Goal: Information Seeking & Learning: Learn about a topic

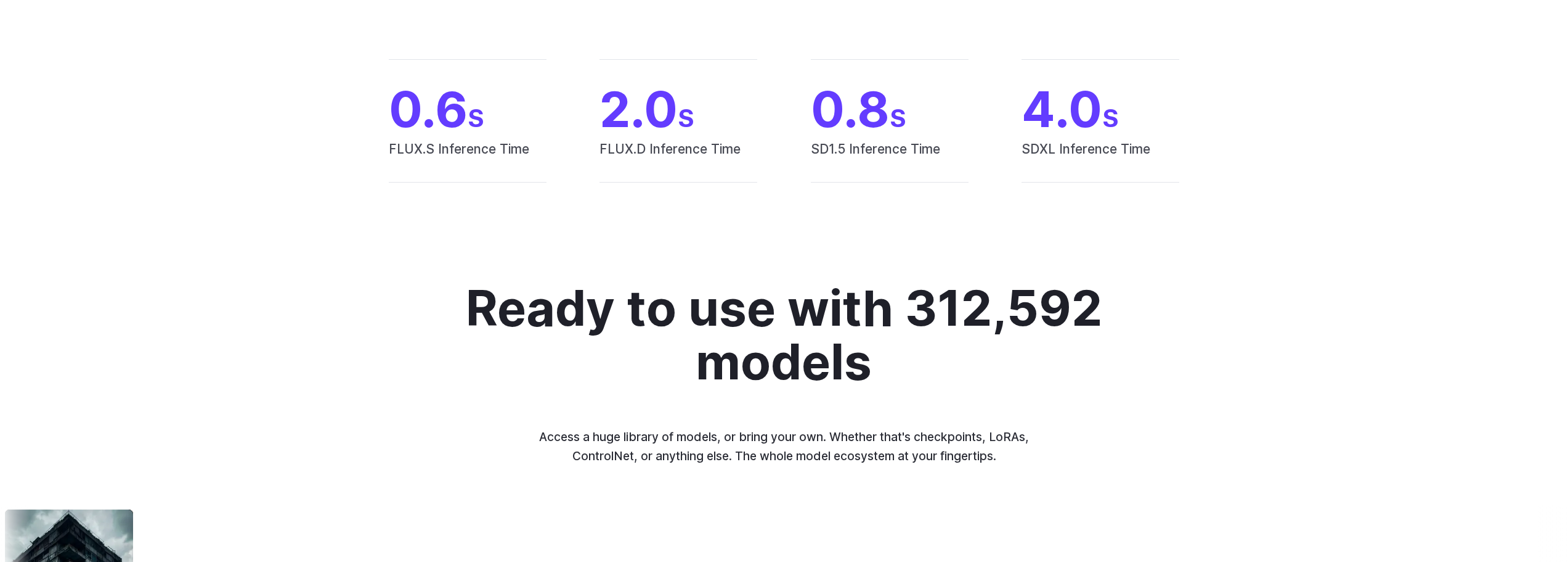
scroll to position [1295, 0]
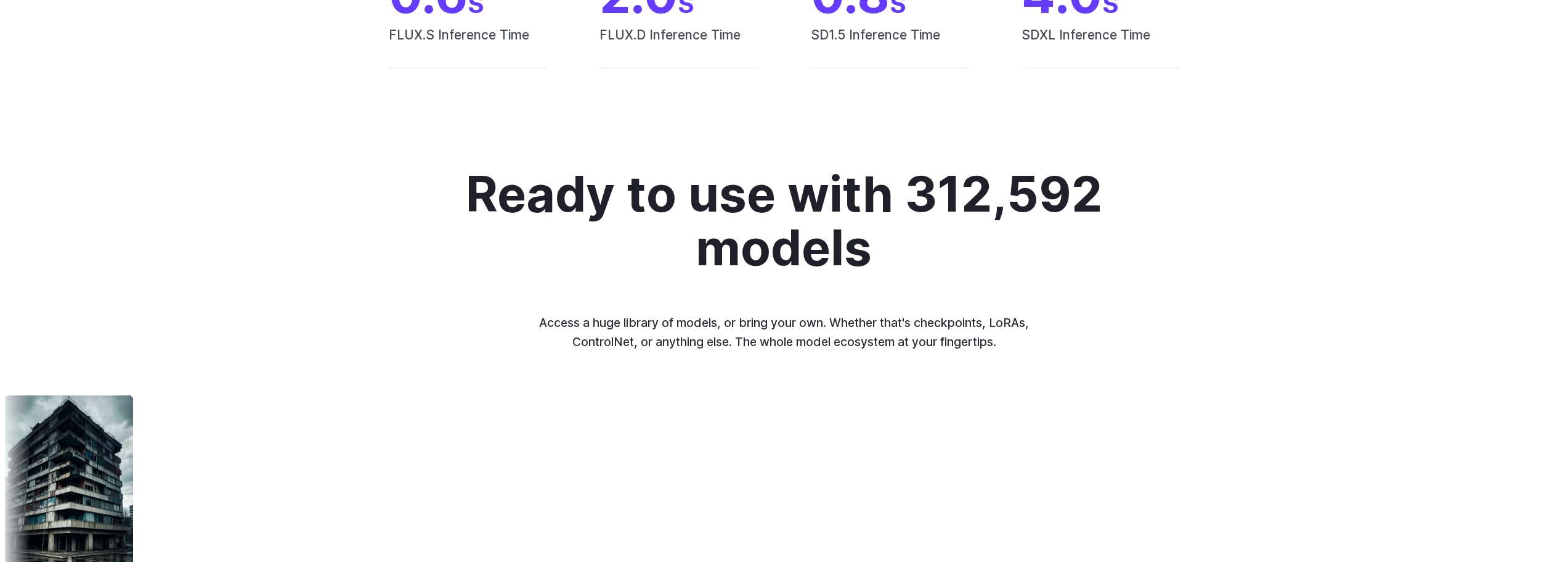
click at [1247, 472] on img at bounding box center [1311, 498] width 128 height 206
click at [689, 445] on div "TrueSketch Detail Tweaker Tales of Digital Life MOHAWK Unstable Diffusers Pictu…" at bounding box center [784, 511] width 1568 height 242
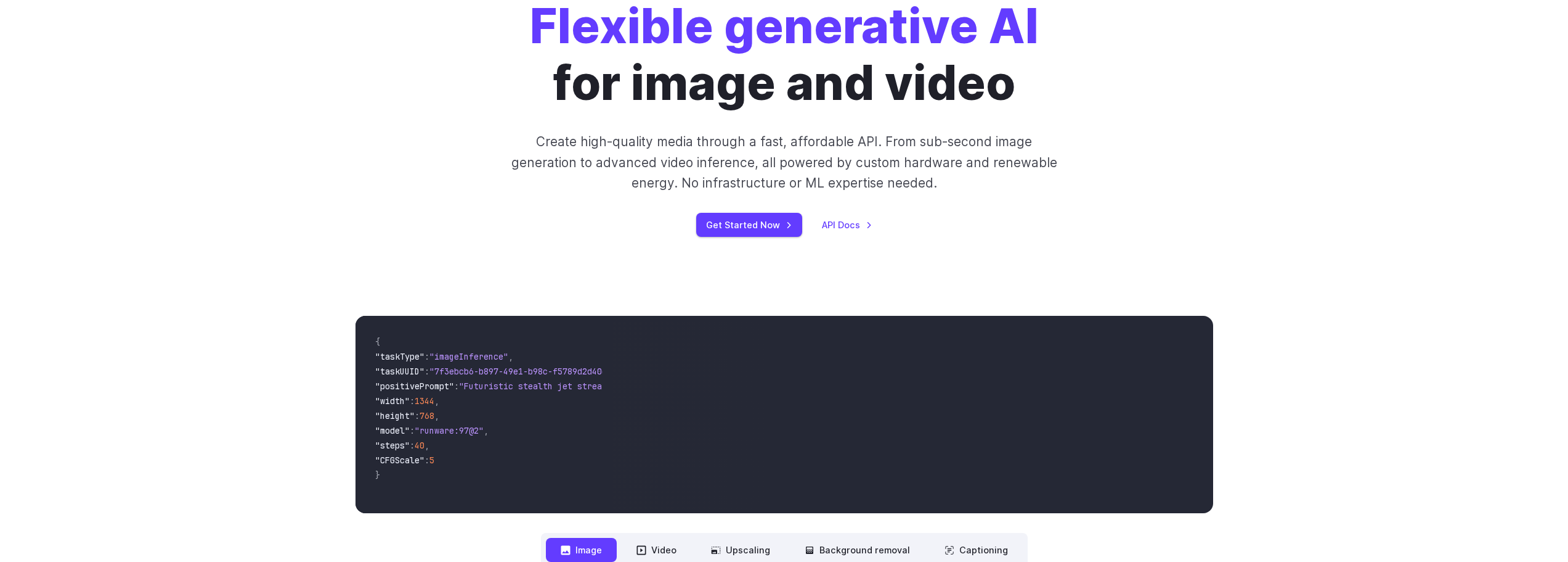
scroll to position [0, 0]
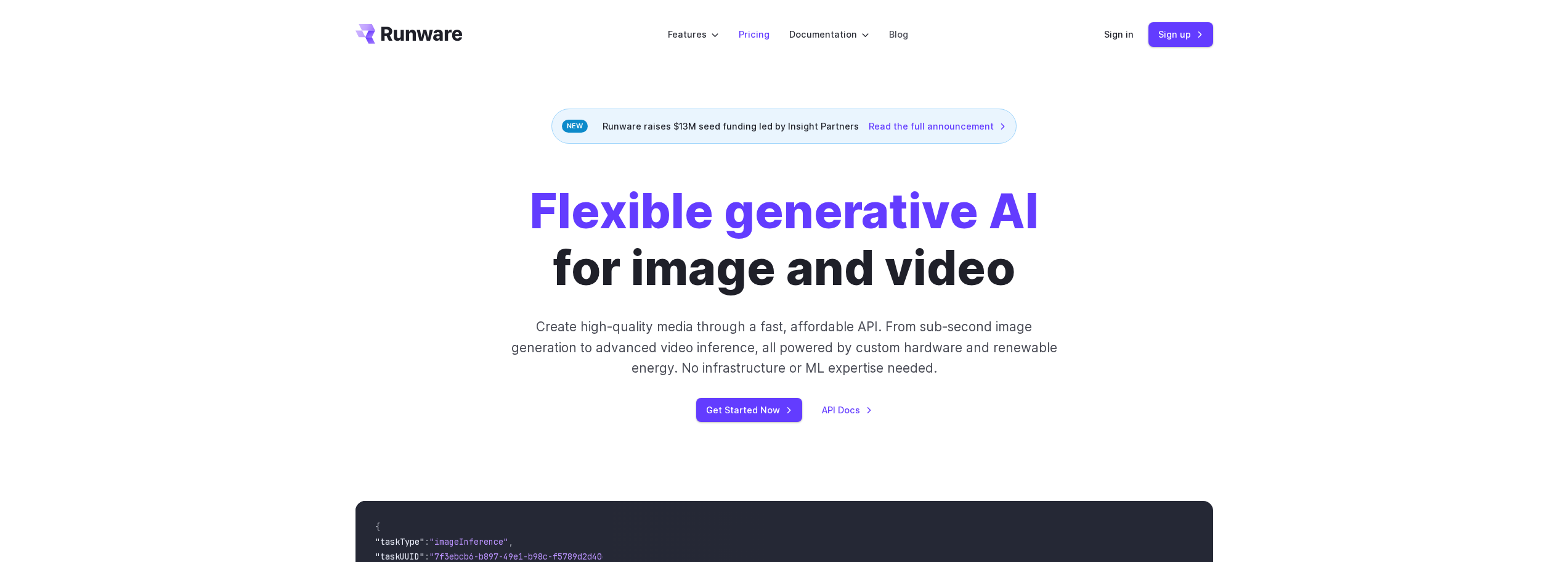
click at [762, 42] on li "Pricing" at bounding box center [754, 34] width 50 height 34
click at [760, 32] on link "Pricing" at bounding box center [754, 34] width 31 height 14
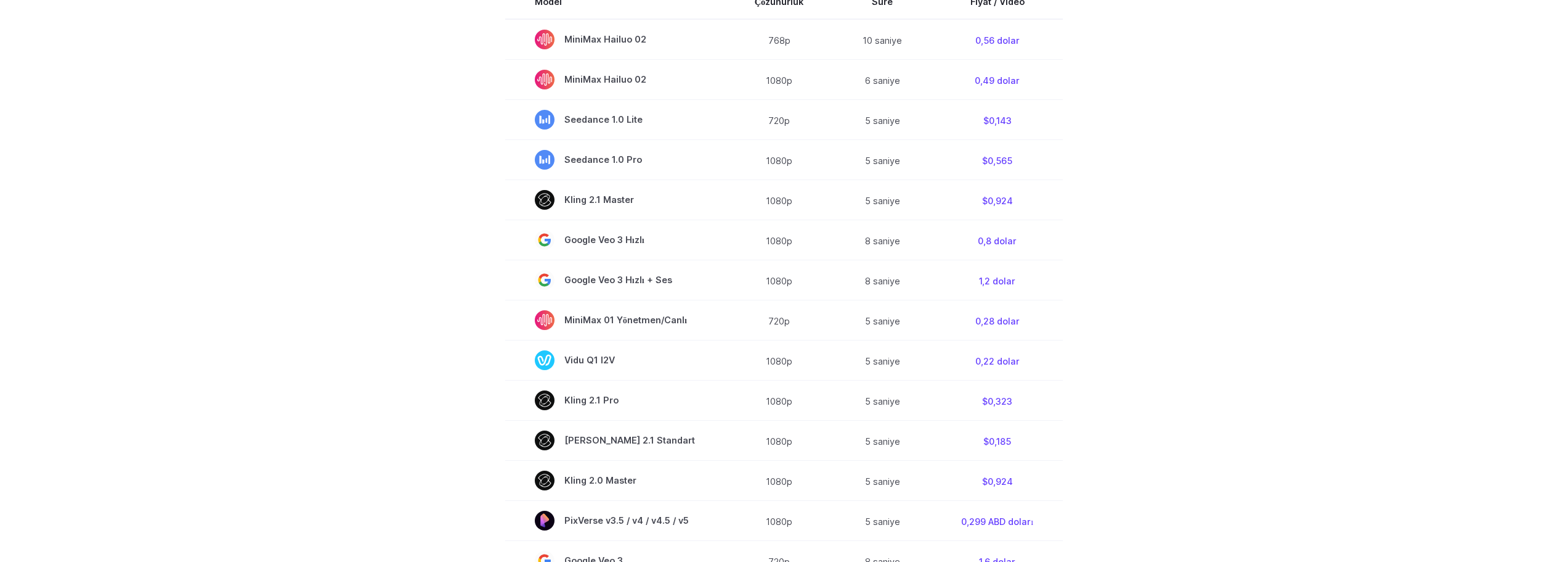
scroll to position [247, 0]
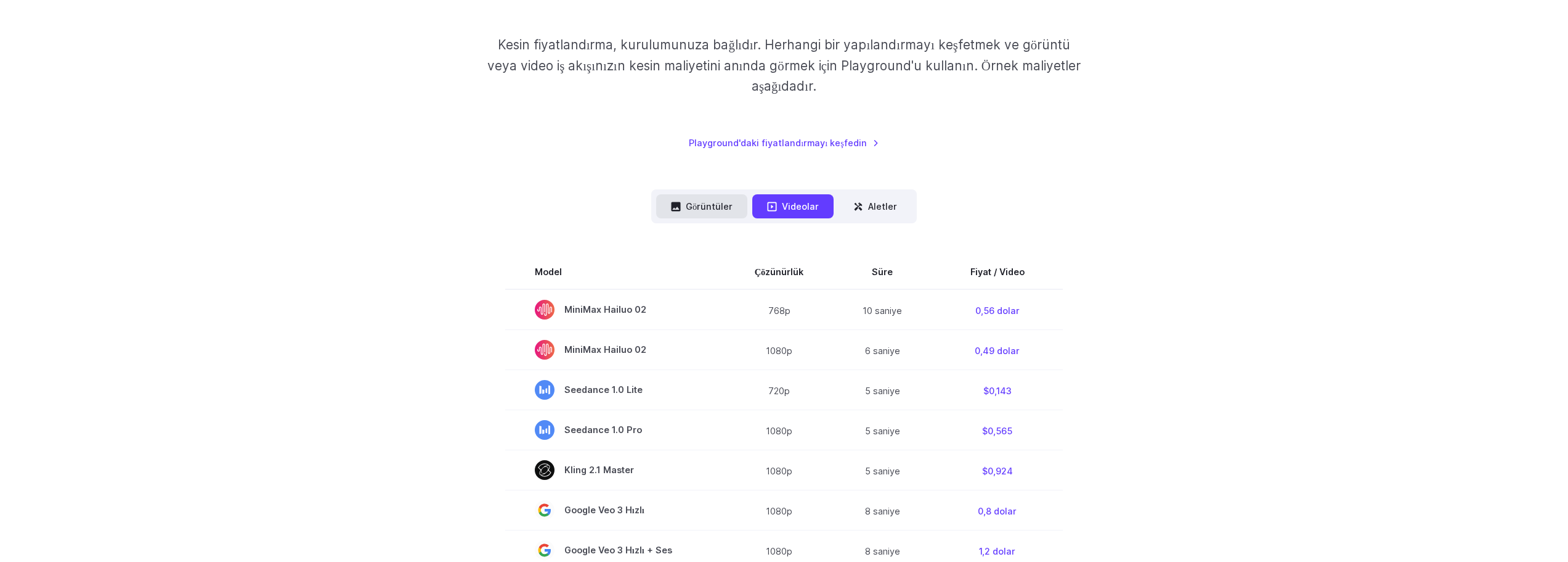
click at [692, 209] on font "Görüntüler" at bounding box center [709, 206] width 47 height 11
click at [706, 203] on font "Görüntüler" at bounding box center [709, 206] width 47 height 11
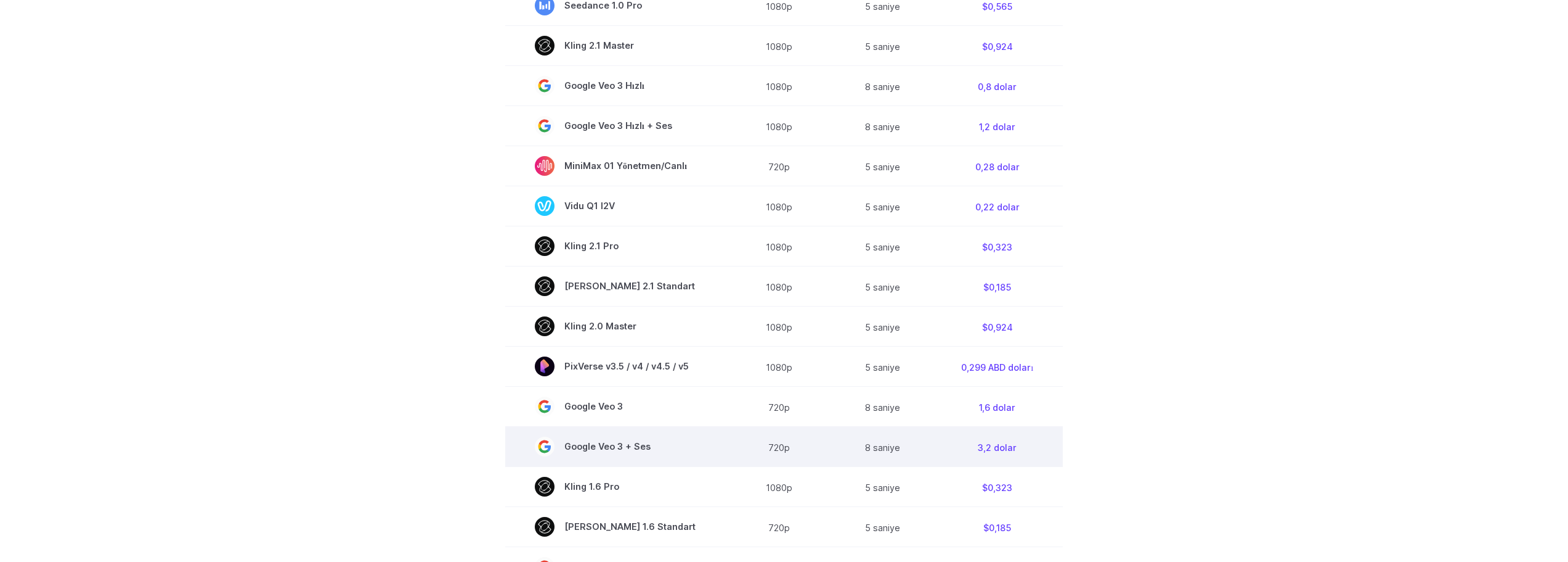
scroll to position [863, 0]
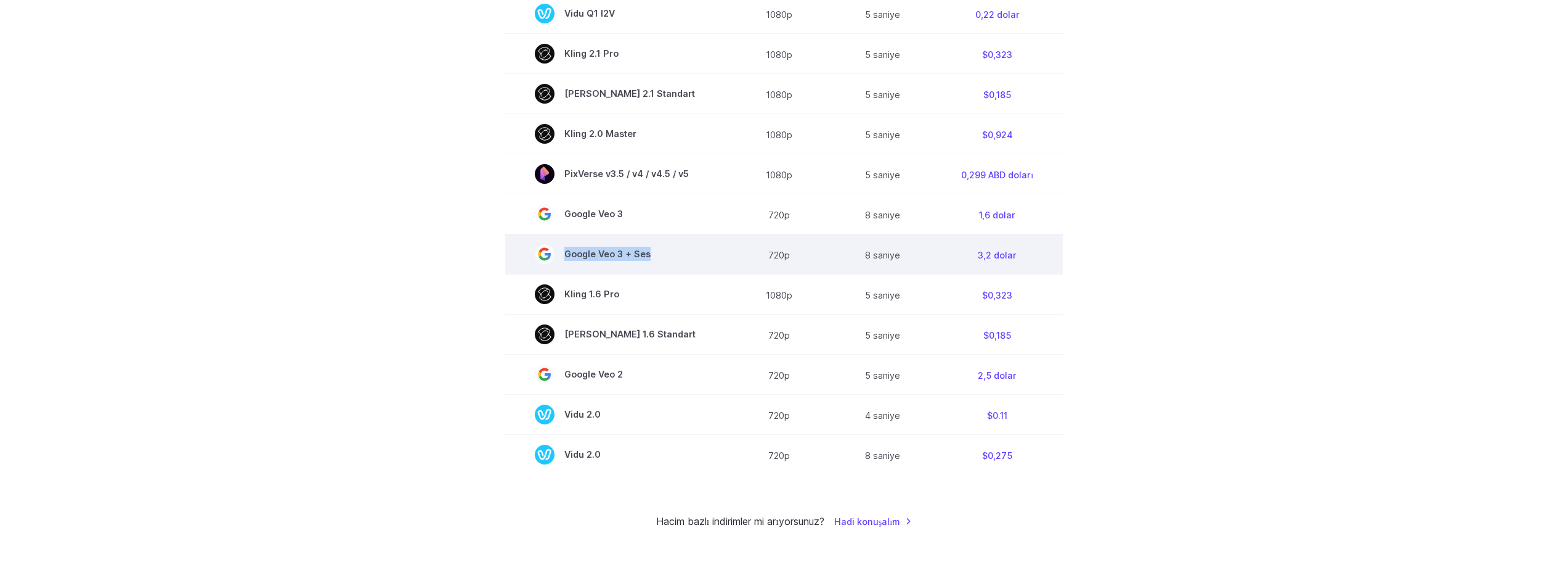
drag, startPoint x: 564, startPoint y: 254, endPoint x: 670, endPoint y: 247, distance: 106.2
click at [670, 247] on span "Google Veo 3 + Ses" at bounding box center [615, 254] width 161 height 20
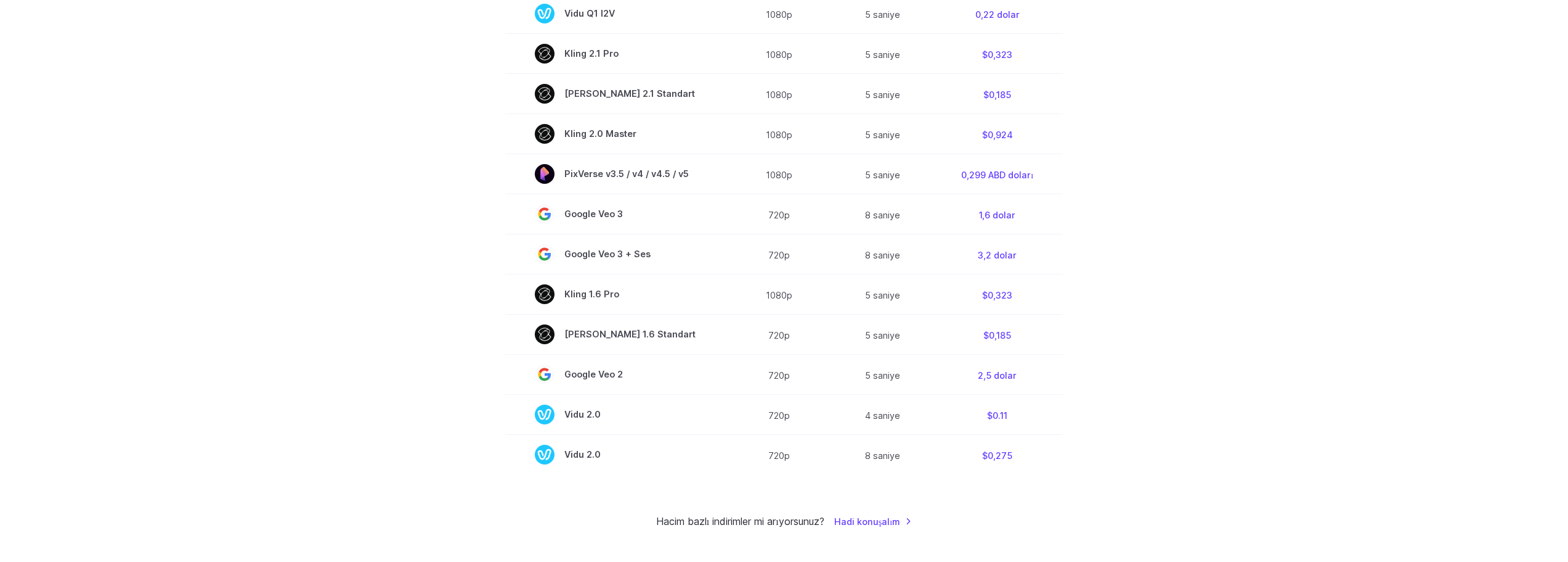
click at [384, 252] on section "Model Çözünürlük Süre Fiyat / Video MiniMax Hailuo 02 768p 10 saniye 0,56 dolar…" at bounding box center [784, 55] width 858 height 838
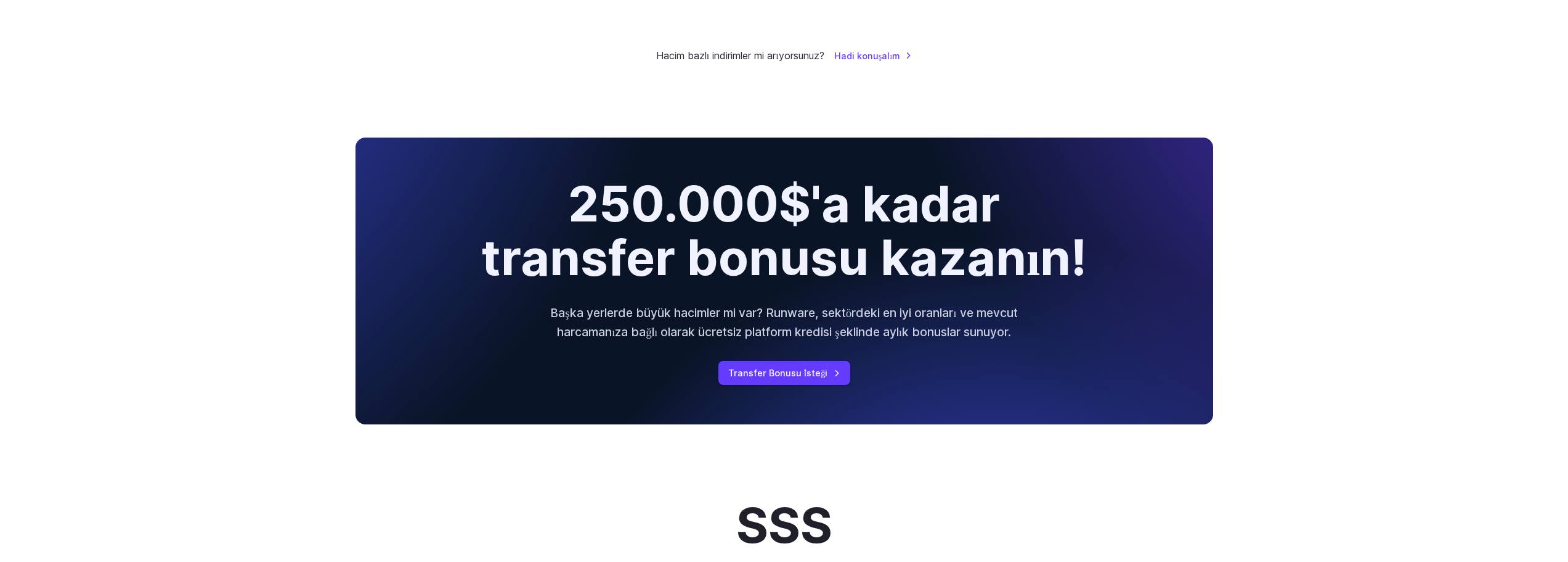
scroll to position [1171, 0]
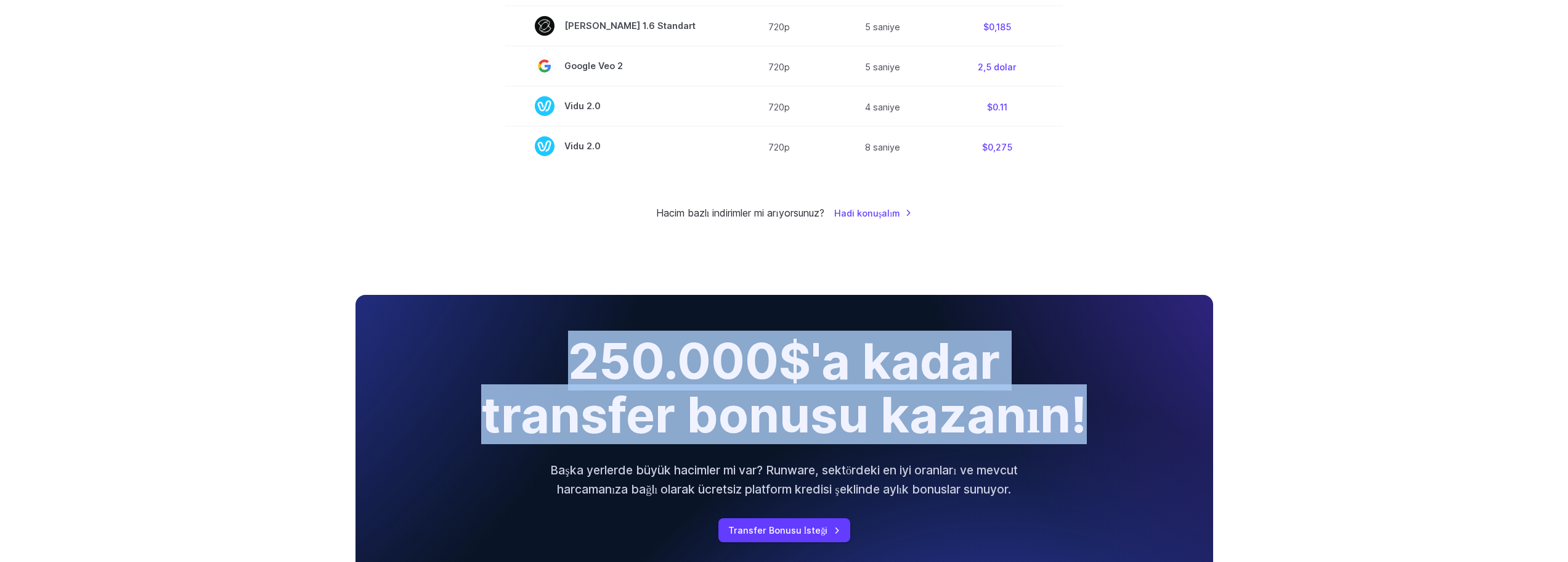
drag, startPoint x: 572, startPoint y: 351, endPoint x: 1109, endPoint y: 413, distance: 540.6
click at [1114, 413] on div "250.000$'a kadar transfer bonusu kazanın! Başka yerlerde büyük hacimler mi var?…" at bounding box center [784, 438] width 858 height 287
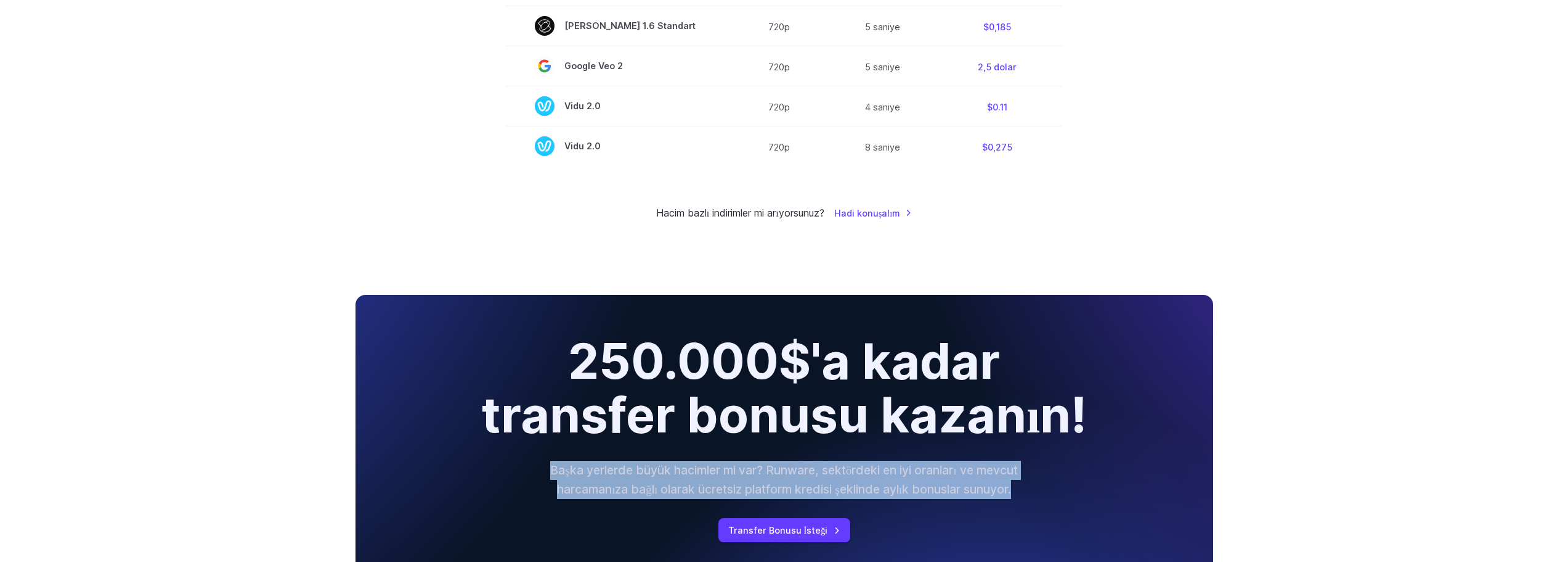
drag, startPoint x: 547, startPoint y: 469, endPoint x: 1013, endPoint y: 488, distance: 466.4
click at [1013, 488] on font "Başka yerlerde büyük hacimler mi var? Runware, sektördeki en iyi oranları ve me…" at bounding box center [783, 479] width 467 height 34
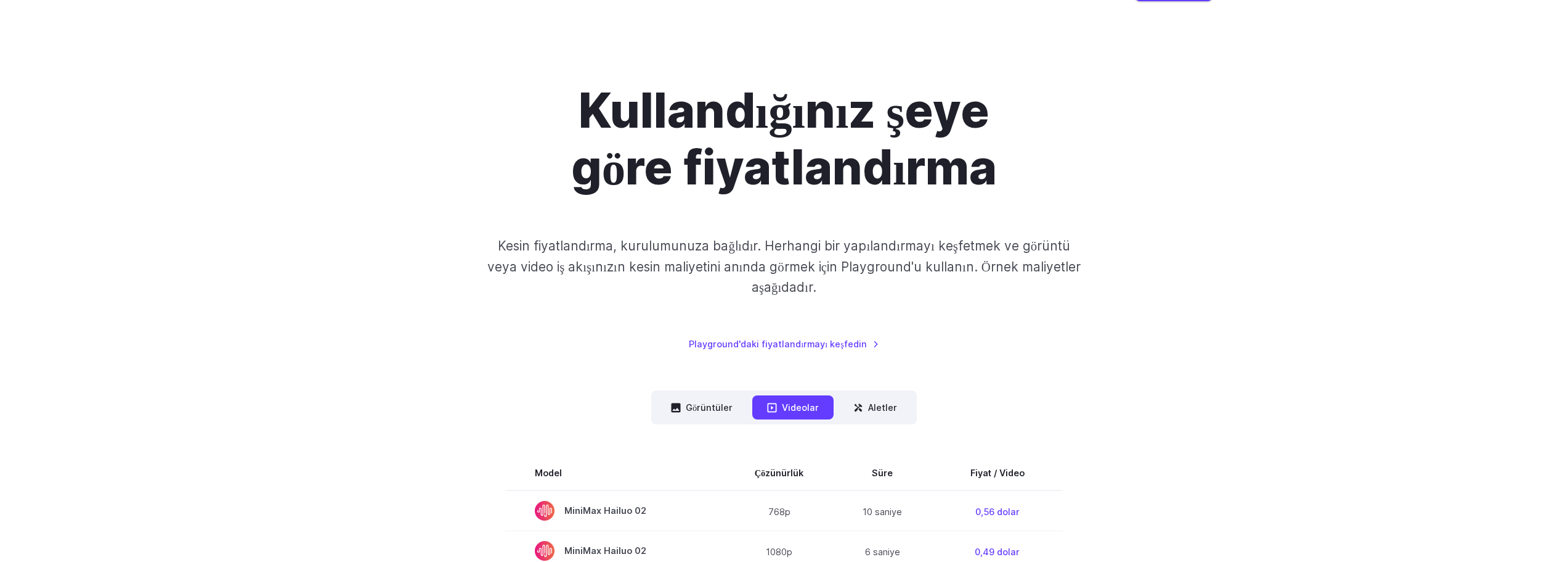
scroll to position [0, 0]
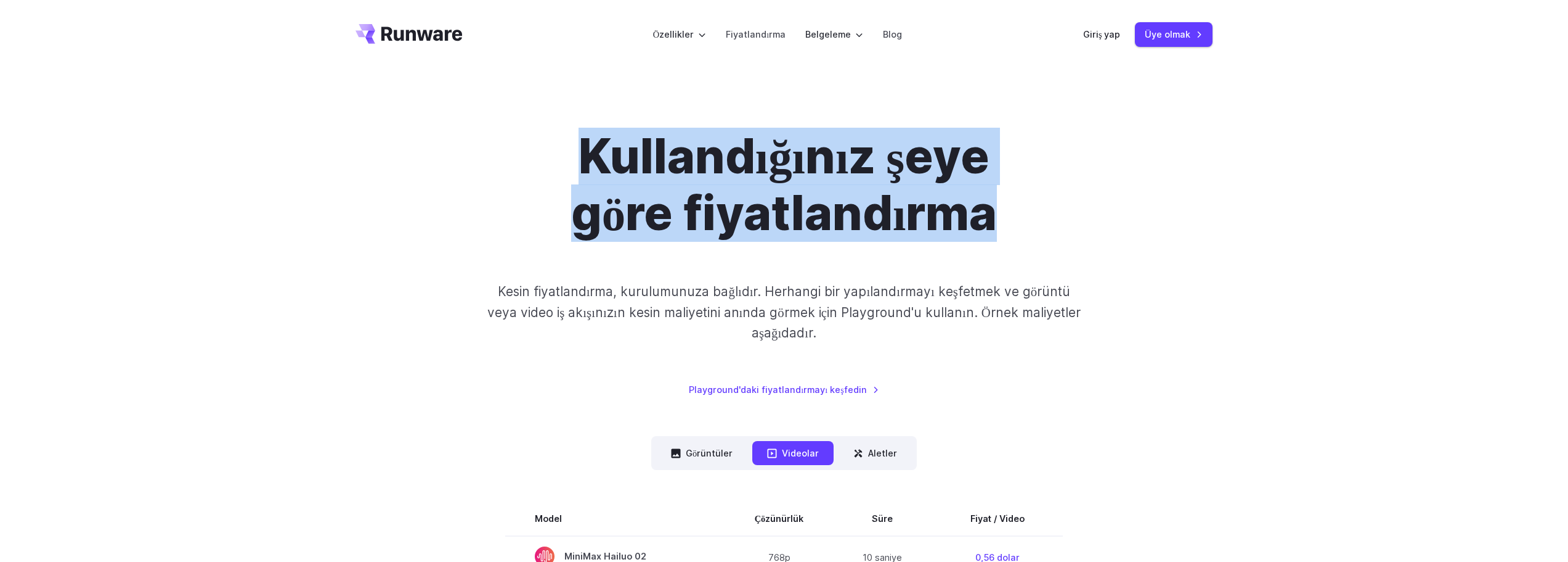
drag, startPoint x: 587, startPoint y: 153, endPoint x: 993, endPoint y: 221, distance: 411.7
click at [993, 221] on font "Kullandığınız şeye göre fiyatlandırma" at bounding box center [784, 184] width 426 height 114
click at [993, 221] on font "Kullandığınız şeye göre fiyatlandırma" at bounding box center [784, 184] width 426 height 114
click at [1007, 221] on h1 "Kullandığınız şeye göre fiyatlandırma" at bounding box center [784, 185] width 686 height 114
drag, startPoint x: 1016, startPoint y: 221, endPoint x: 563, endPoint y: 154, distance: 457.9
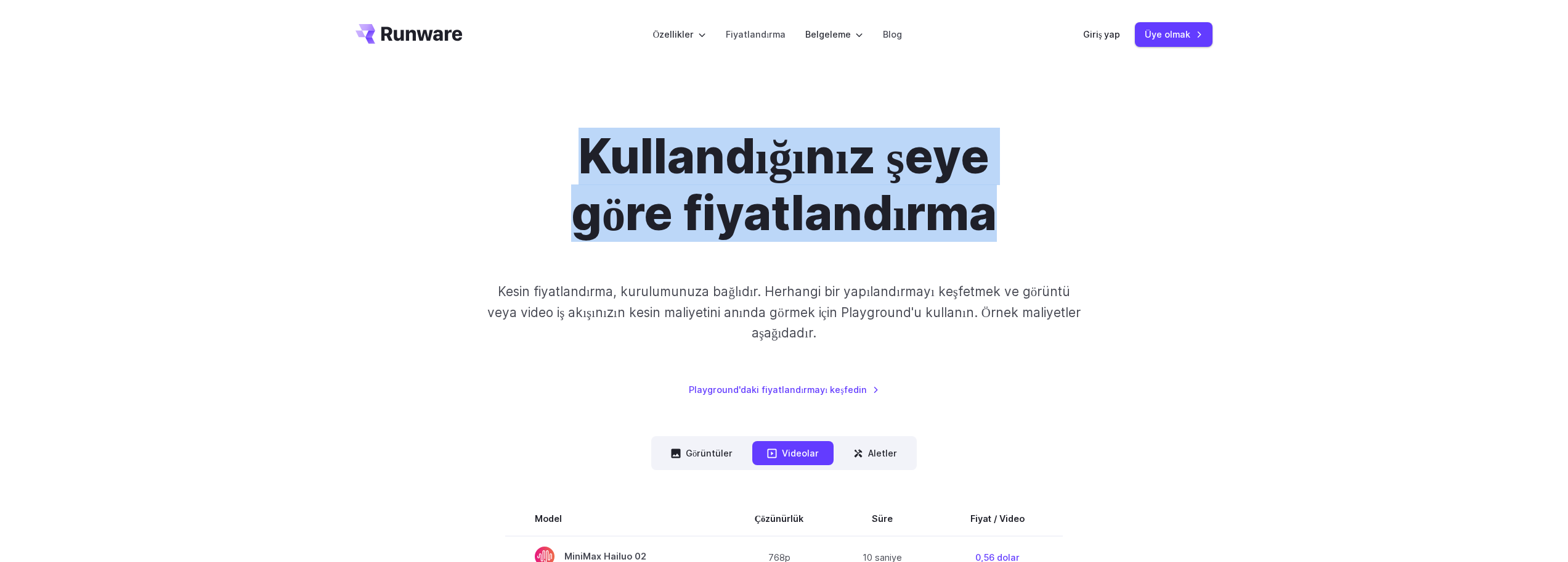
click at [563, 154] on h1 "Kullandığınız şeye göre fiyatlandırma" at bounding box center [784, 185] width 686 height 114
drag, startPoint x: 698, startPoint y: 163, endPoint x: 1021, endPoint y: 214, distance: 327.0
click at [1021, 214] on h1 "Kullandığınız şeye göre fiyatlandırma" at bounding box center [784, 185] width 686 height 114
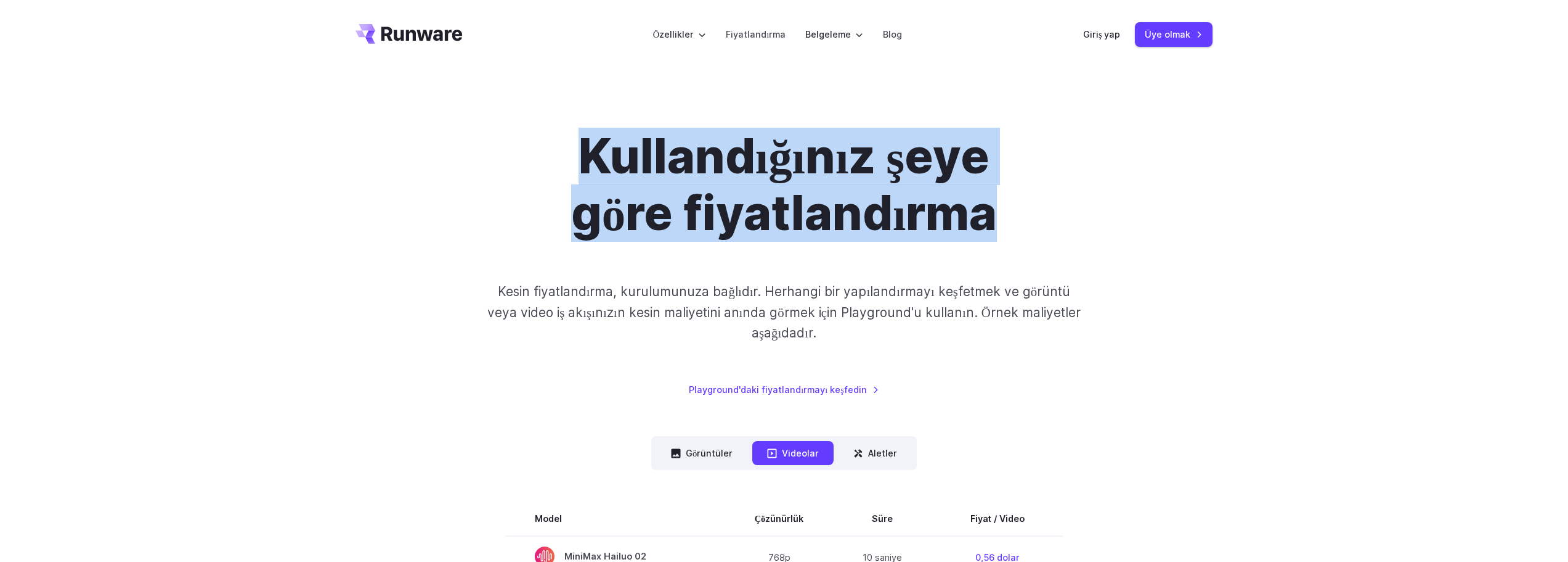
drag, startPoint x: 1020, startPoint y: 222, endPoint x: 583, endPoint y: 163, distance: 441.0
click at [583, 163] on h1 "Kullandığınız şeye göre fiyatlandırma" at bounding box center [784, 185] width 686 height 114
click at [582, 163] on font "Kullandığınız şeye göre fiyatlandırma" at bounding box center [784, 184] width 426 height 114
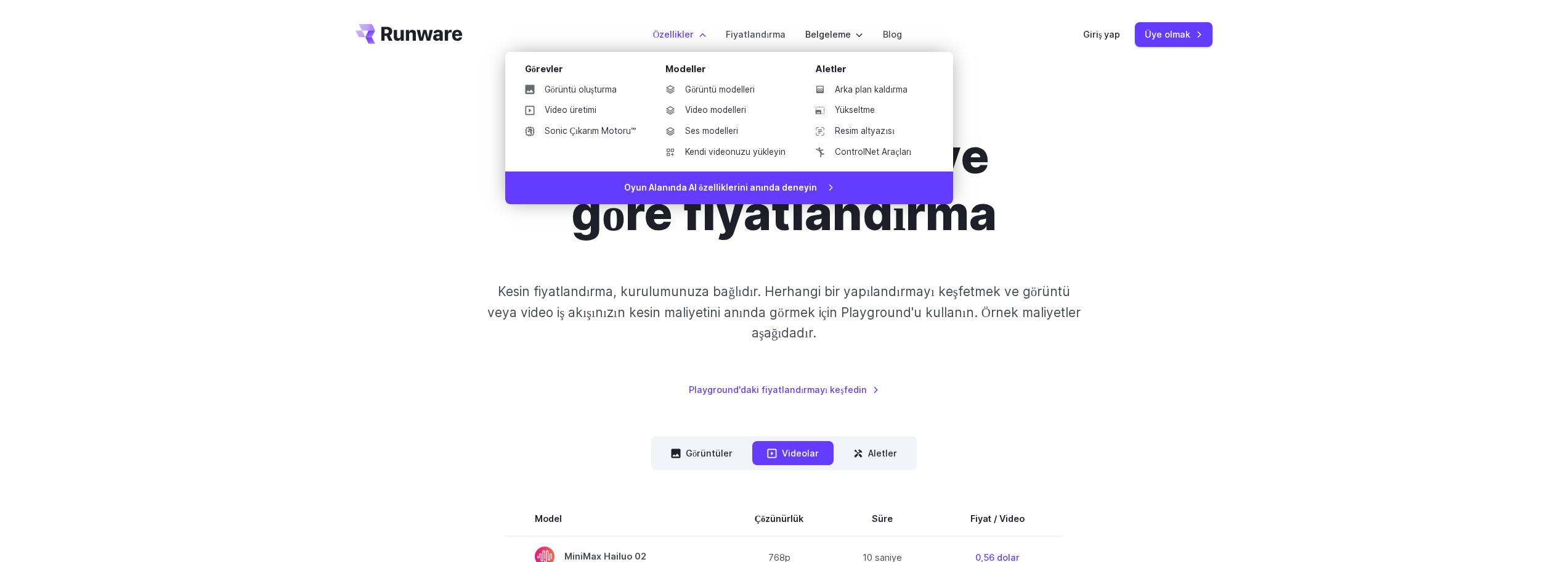
click at [705, 35] on label "Özellikler" at bounding box center [679, 34] width 53 height 14
click at [841, 153] on font "ControlNet Araçları" at bounding box center [873, 152] width 76 height 10
